Goal: Information Seeking & Learning: Learn about a topic

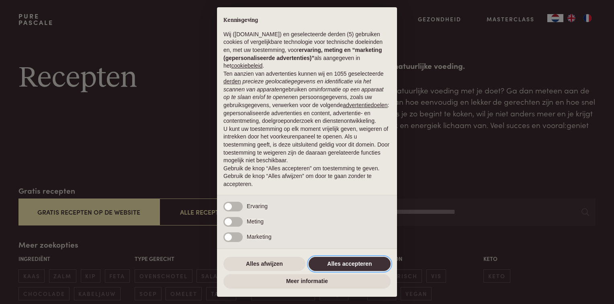
click at [357, 260] on button "Alles accepteren" at bounding box center [350, 264] width 82 height 14
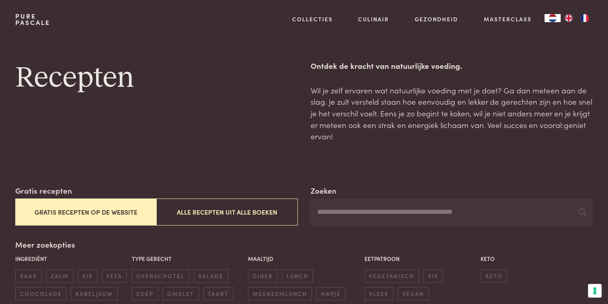
click at [97, 214] on button "Gratis recepten op de website" at bounding box center [85, 211] width 141 height 27
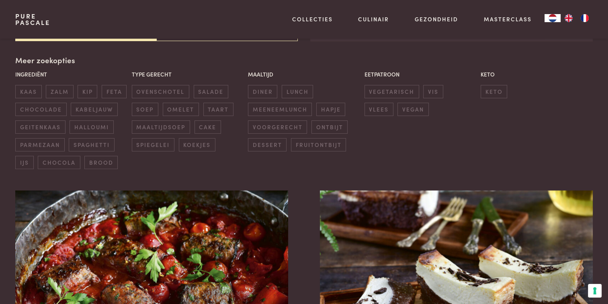
scroll to position [185, 0]
click at [148, 74] on p "Type gerecht" at bounding box center [188, 74] width 112 height 8
click at [212, 89] on span "salade" at bounding box center [211, 90] width 35 height 13
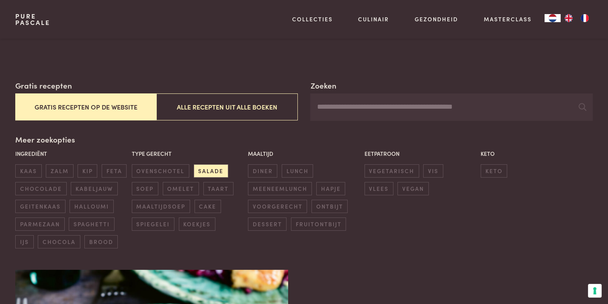
scroll to position [97, 0]
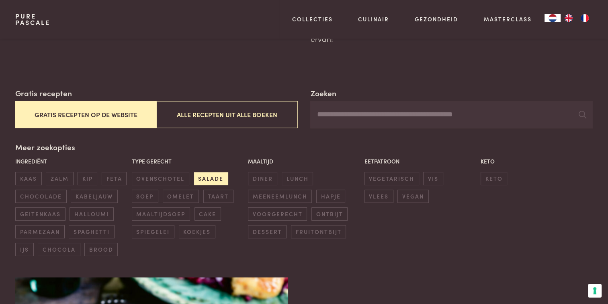
click at [152, 162] on p "Type gerecht" at bounding box center [188, 161] width 112 height 8
click at [108, 116] on button "Gratis recepten op de website" at bounding box center [85, 114] width 141 height 27
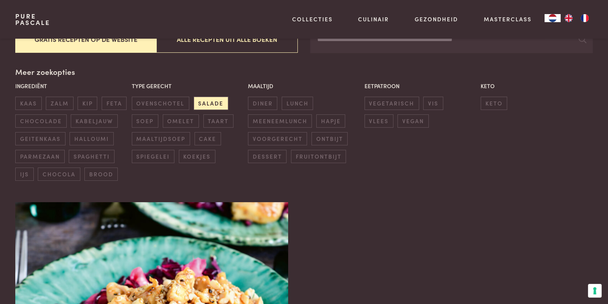
scroll to position [185, 0]
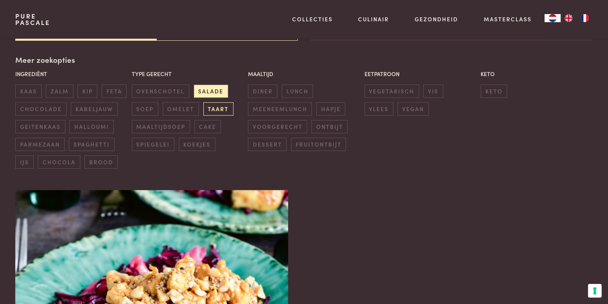
click at [221, 108] on span "taart" at bounding box center [218, 108] width 30 height 13
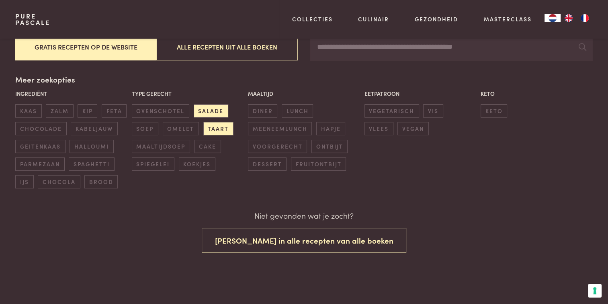
scroll to position [164, 0]
click at [211, 106] on span "salade" at bounding box center [211, 111] width 35 height 13
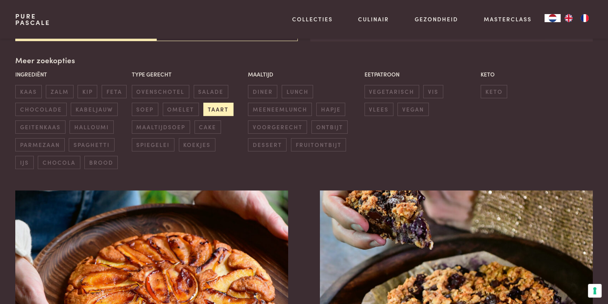
scroll to position [185, 0]
click at [217, 109] on span "taart" at bounding box center [218, 108] width 30 height 13
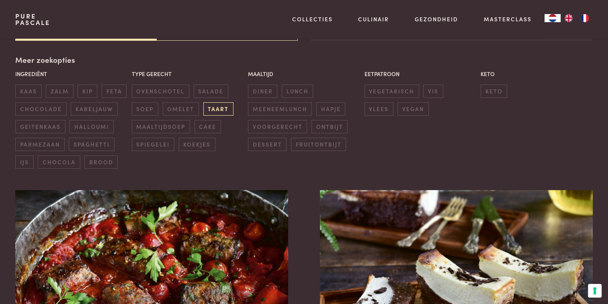
click at [212, 106] on span "taart" at bounding box center [218, 108] width 30 height 13
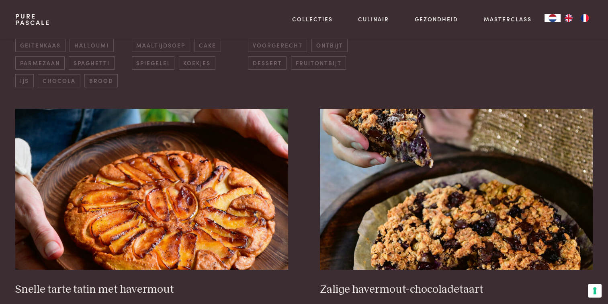
scroll to position [276, 0]
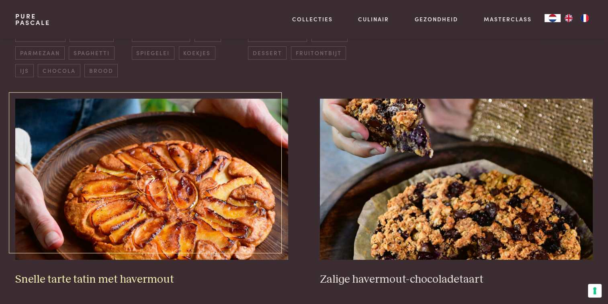
click at [106, 278] on h3 "Snelle tarte tatin met havermout" at bounding box center [151, 279] width 273 height 14
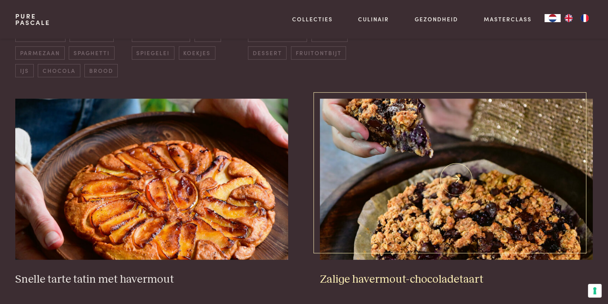
click at [362, 278] on h3 "Zalige havermout-chocoladetaart" at bounding box center [456, 279] width 273 height 14
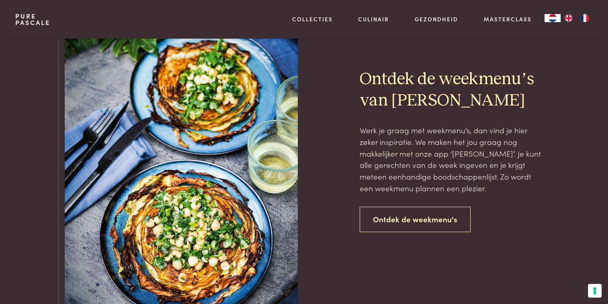
scroll to position [1114, 0]
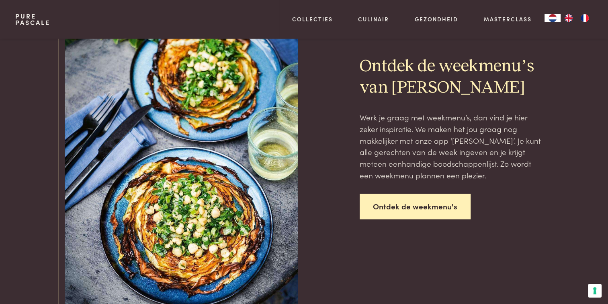
click at [397, 208] on link "Ontdek de weekmenu's" at bounding box center [415, 205] width 111 height 25
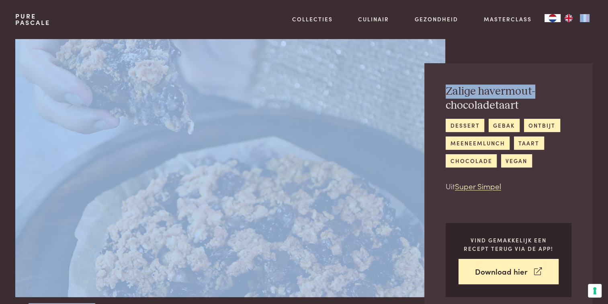
drag, startPoint x: 608, startPoint y: 30, endPoint x: 609, endPoint y: 48, distance: 18.5
click at [188, 147] on img at bounding box center [230, 168] width 430 height 258
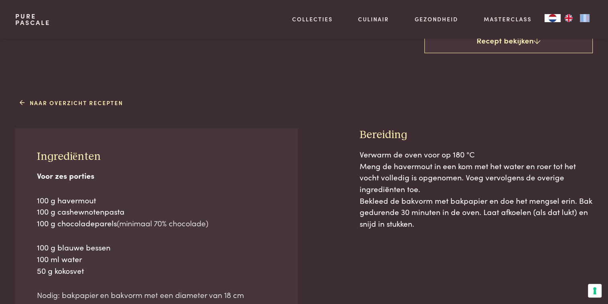
scroll to position [299, 0]
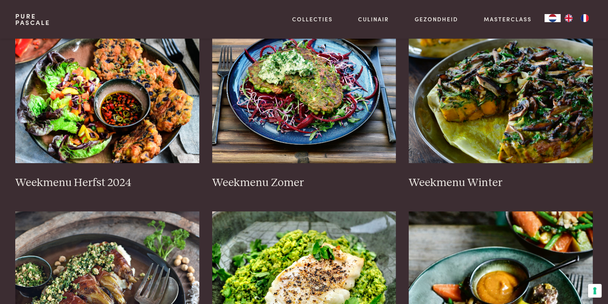
scroll to position [205, 0]
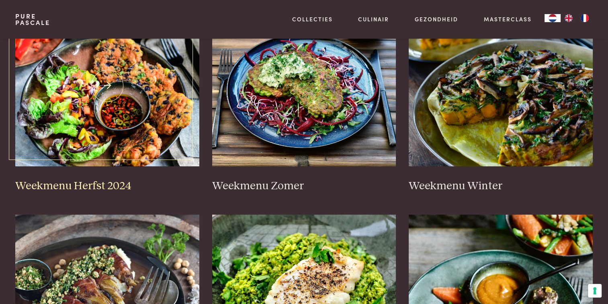
click at [90, 177] on link "Weekmenu Herfst 2024" at bounding box center [107, 98] width 184 height 187
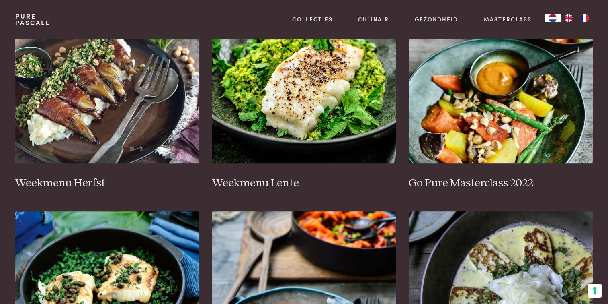
scroll to position [421, 0]
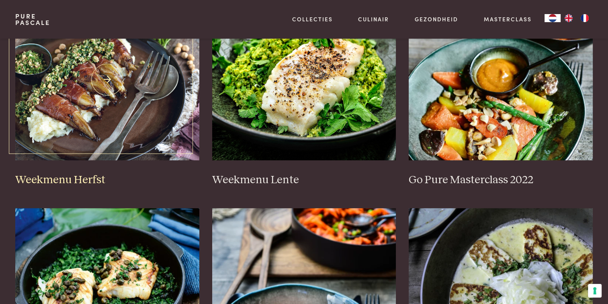
click at [84, 177] on h3 "Weekmenu Herfst" at bounding box center [107, 180] width 184 height 14
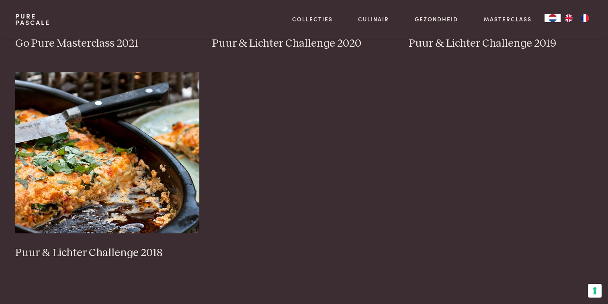
scroll to position [772, 0]
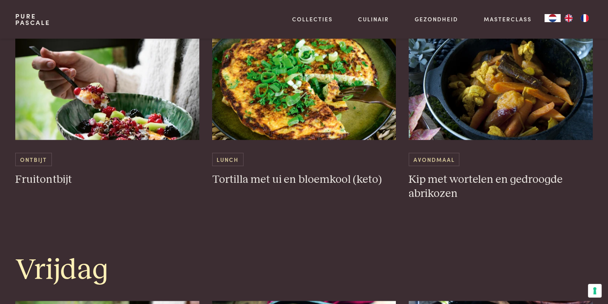
scroll to position [1515, 0]
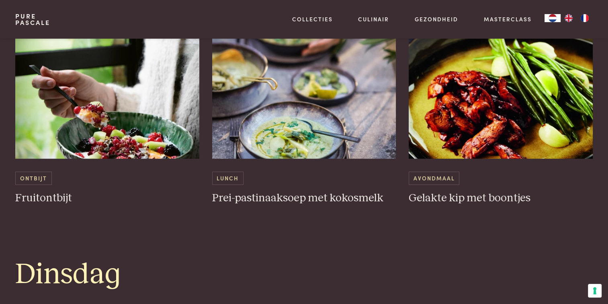
scroll to position [501, 0]
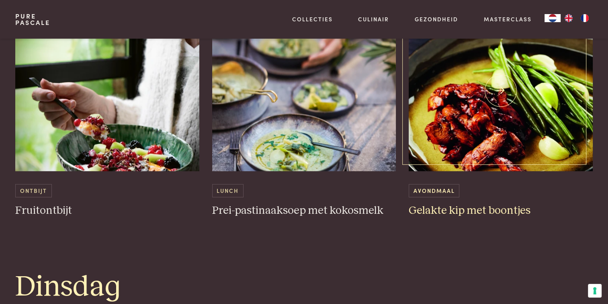
click at [444, 209] on h3 "Gelakte kip met boontjes" at bounding box center [501, 210] width 184 height 14
drag, startPoint x: 608, startPoint y: 64, endPoint x: 607, endPoint y: 98, distance: 34.6
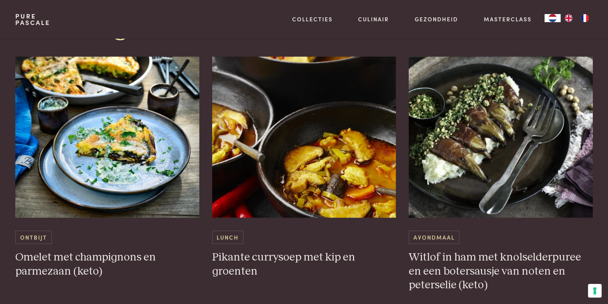
scroll to position [2061, 0]
